Goal: Book appointment/travel/reservation

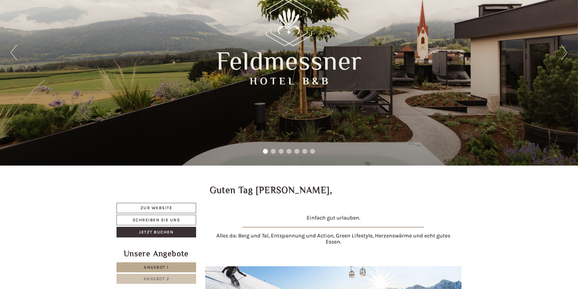
scroll to position [91, 0]
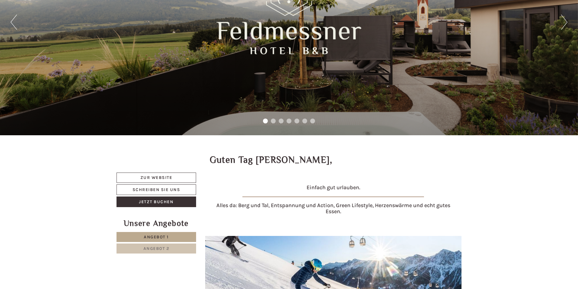
click at [145, 246] on span "Angebot 2" at bounding box center [157, 248] width 26 height 5
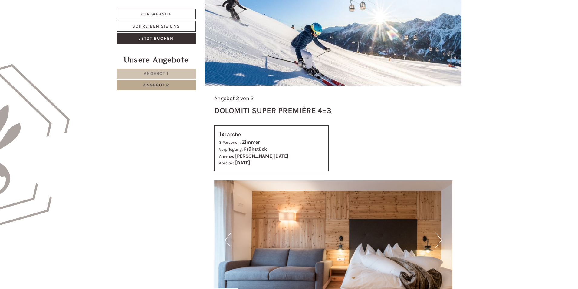
scroll to position [448, 0]
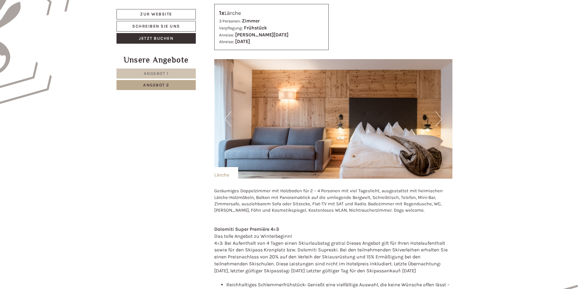
click at [437, 119] on button "Next" at bounding box center [439, 118] width 6 height 15
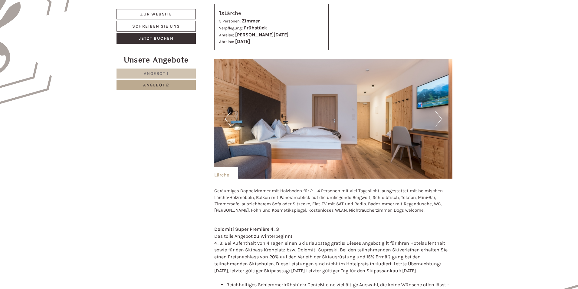
click at [437, 119] on button "Next" at bounding box center [439, 118] width 6 height 15
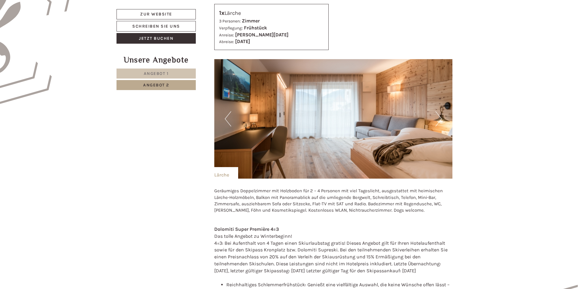
click at [437, 119] on button "Next" at bounding box center [439, 118] width 6 height 15
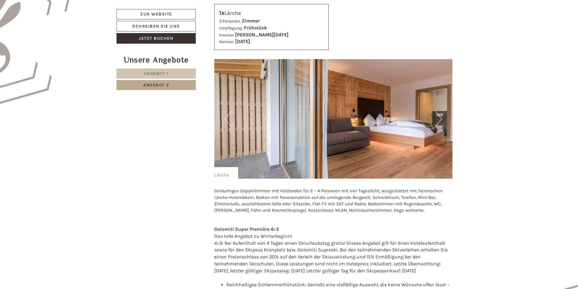
click at [437, 119] on button "Next" at bounding box center [439, 118] width 6 height 15
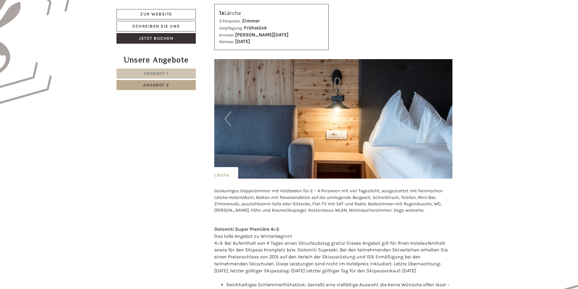
click at [437, 119] on button "Next" at bounding box center [439, 118] width 6 height 15
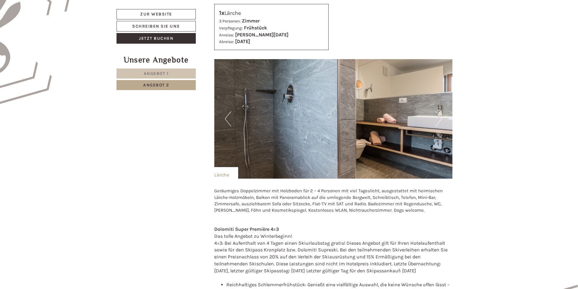
click at [437, 119] on button "Next" at bounding box center [439, 118] width 6 height 15
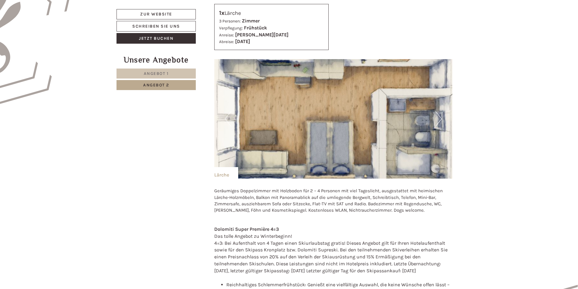
click at [437, 119] on button "Next" at bounding box center [439, 118] width 6 height 15
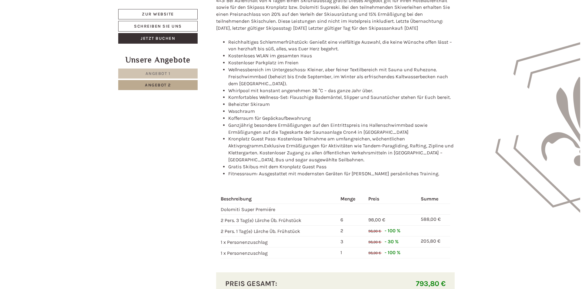
scroll to position [811, 0]
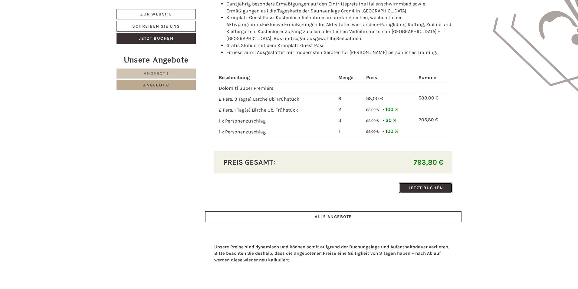
click at [411, 186] on link "Jetzt buchen" at bounding box center [425, 187] width 53 height 11
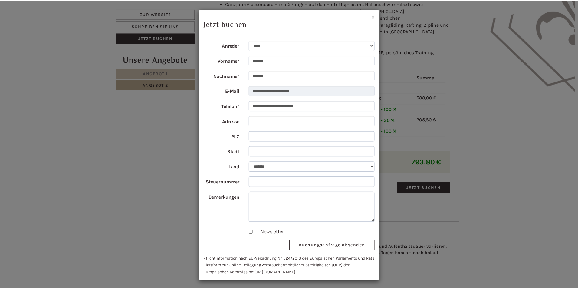
scroll to position [1, 0]
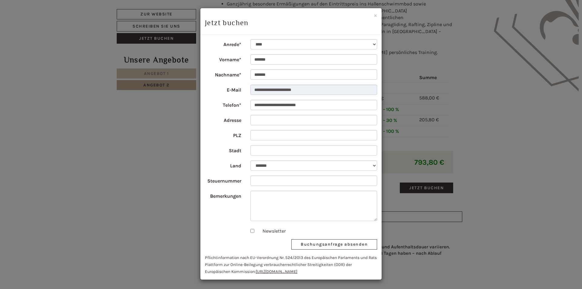
click at [376, 19] on div "× Jetzt buchen" at bounding box center [290, 21] width 181 height 26
click at [375, 15] on button "×" at bounding box center [374, 15] width 3 height 6
